Goal: Information Seeking & Learning: Learn about a topic

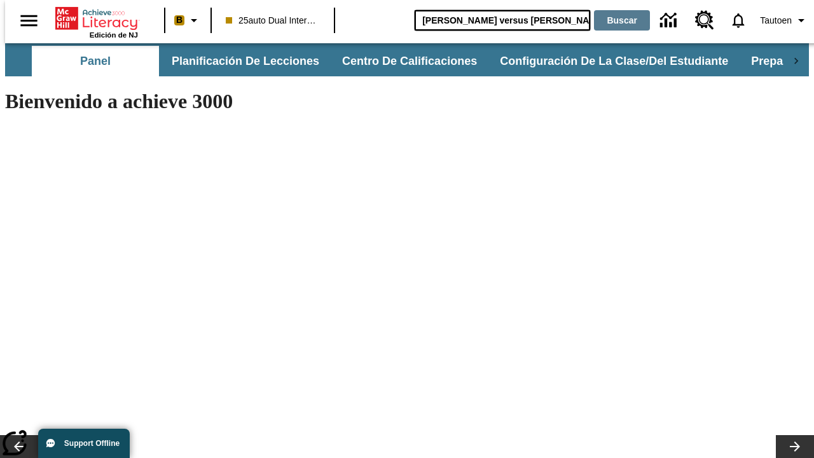
type input "[PERSON_NAME] versus [PERSON_NAME]"
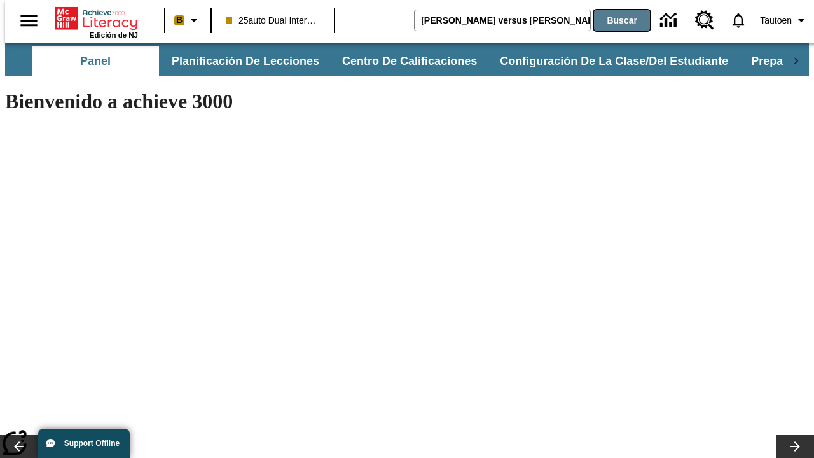
click at [613, 20] on button "Buscar" at bounding box center [622, 20] width 56 height 20
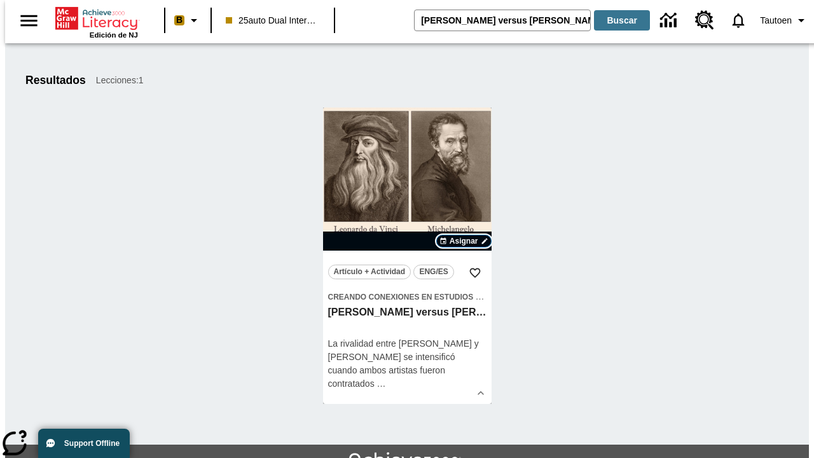
click at [463, 241] on span "Asignar" at bounding box center [463, 240] width 29 height 11
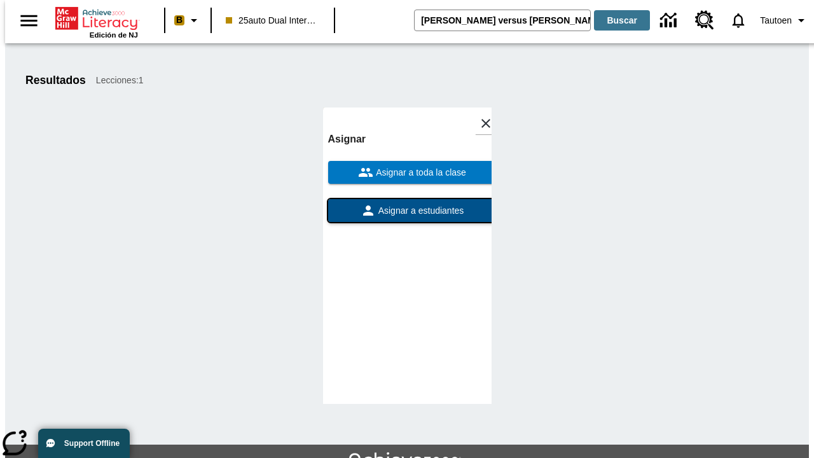
click at [407, 210] on span "Asignar a estudiantes" at bounding box center [420, 210] width 88 height 13
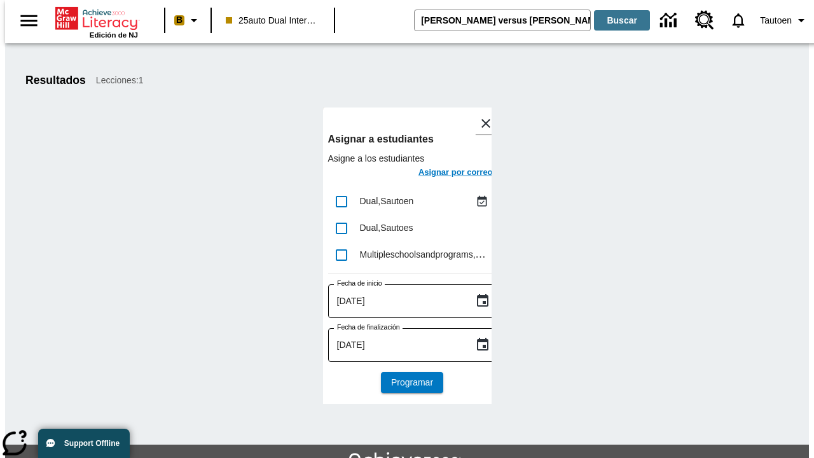
click at [341, 201] on input "lesson details" at bounding box center [341, 201] width 27 height 27
checkbox input "true"
click at [444, 174] on h6 "Asignar por correo" at bounding box center [455, 172] width 74 height 15
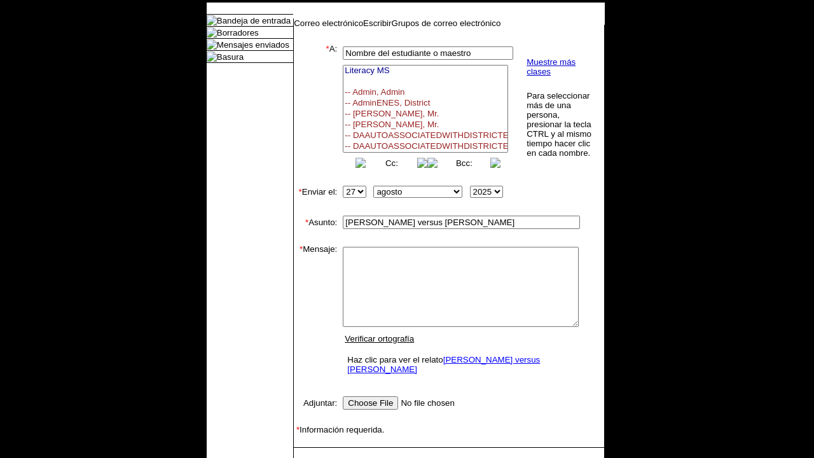
select select
click at [308, 457] on link "Enviar" at bounding box center [314, 467] width 24 height 10
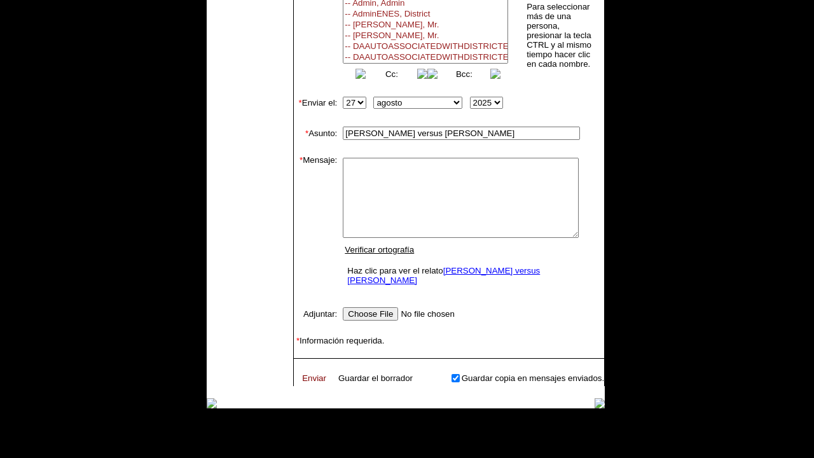
scroll to position [117, 0]
